Goal: Navigation & Orientation: Go to known website

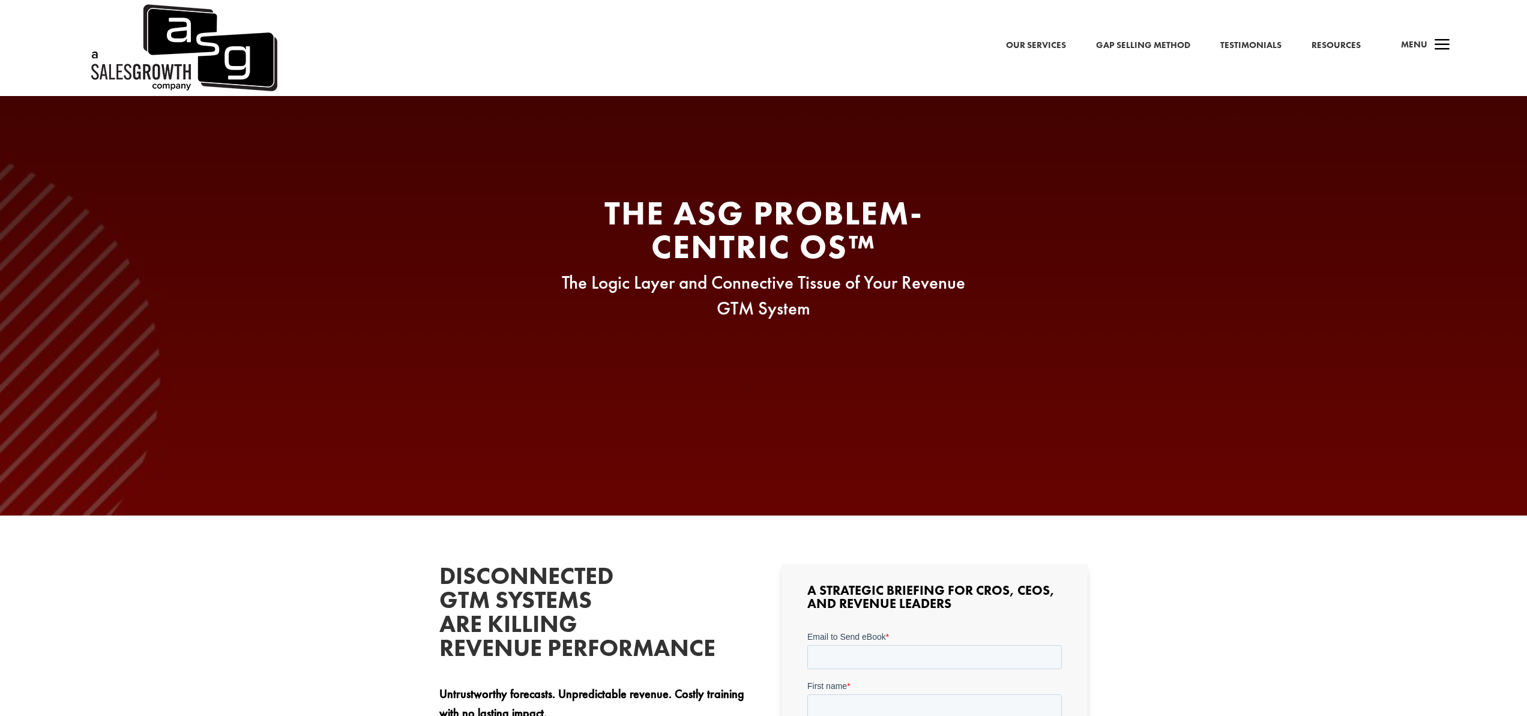
scroll to position [17, 0]
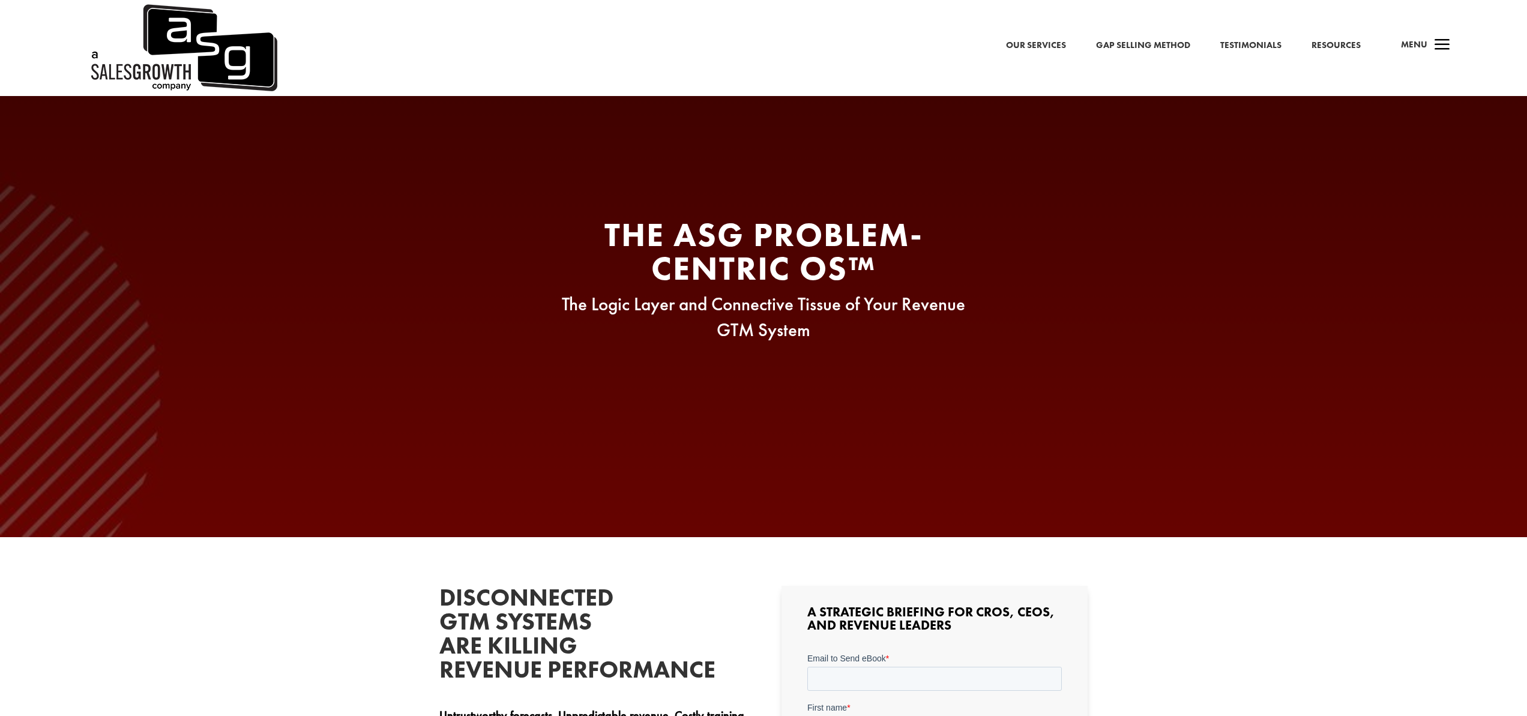
click at [181, 47] on img at bounding box center [182, 31] width 189 height 96
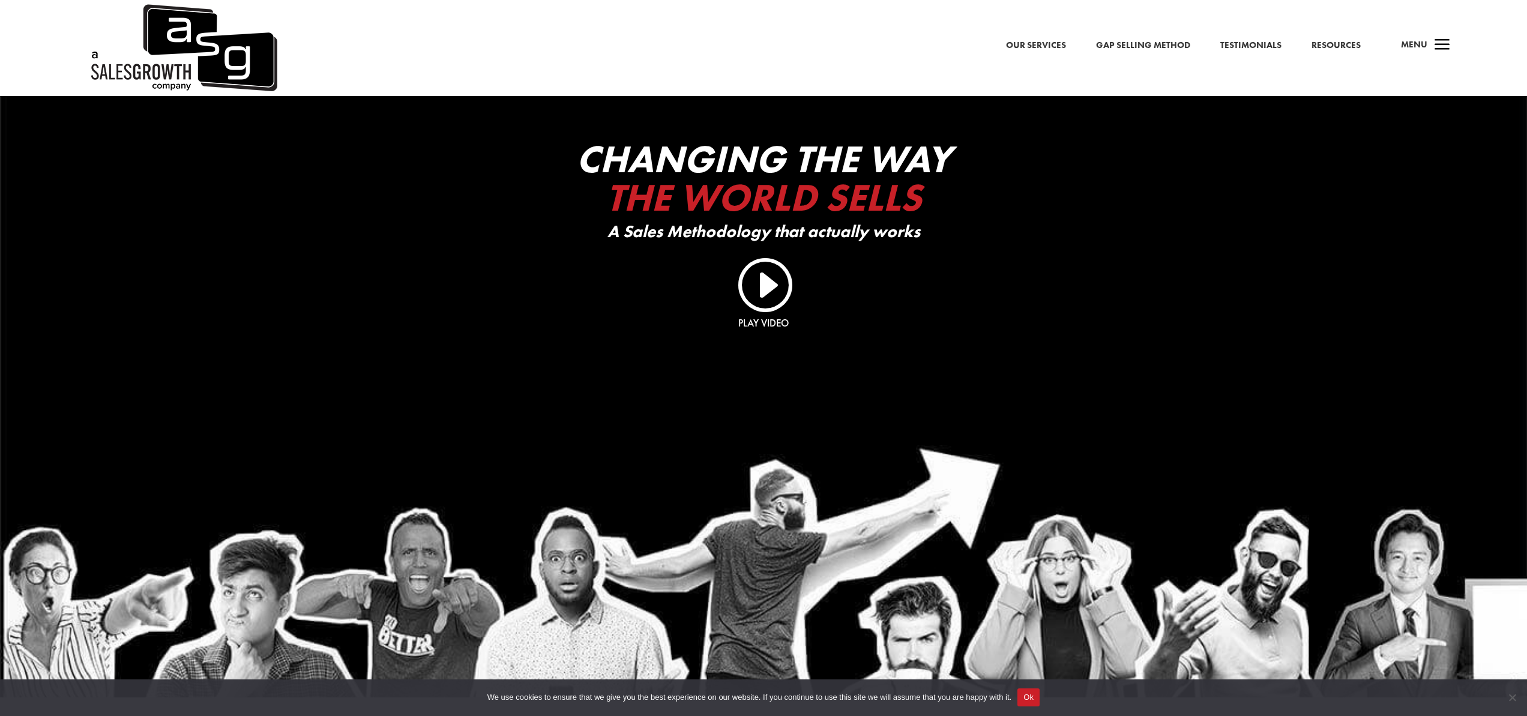
click at [185, 42] on img at bounding box center [182, 48] width 189 height 96
